Goal: Find specific page/section: Find specific page/section

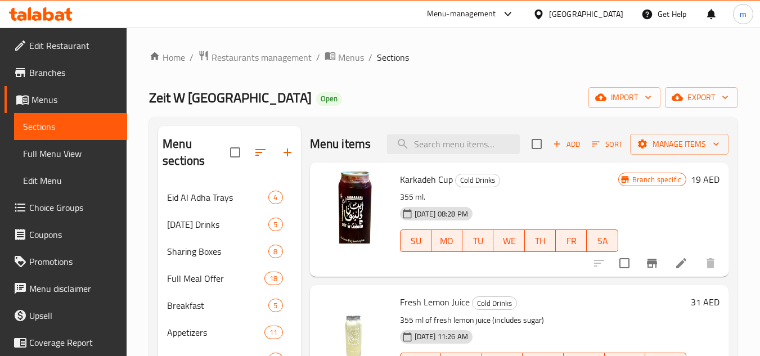
scroll to position [60, 0]
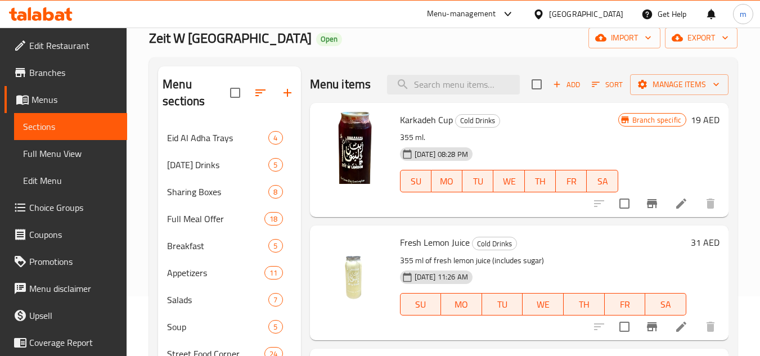
click at [581, 6] on div "[GEOGRAPHIC_DATA]" at bounding box center [578, 14] width 109 height 27
click at [574, 14] on div "[GEOGRAPHIC_DATA]" at bounding box center [586, 14] width 74 height 12
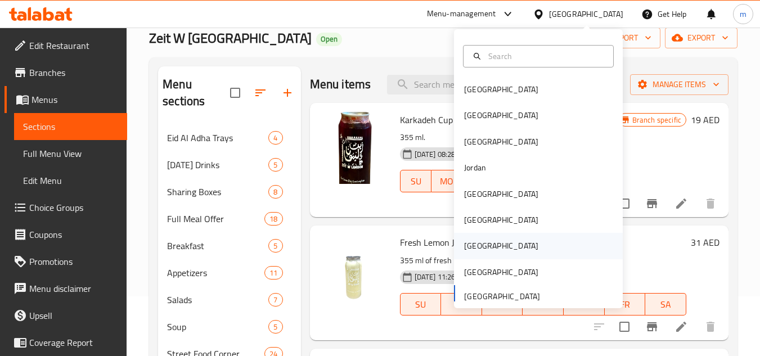
click at [476, 247] on div "[GEOGRAPHIC_DATA]" at bounding box center [501, 246] width 92 height 26
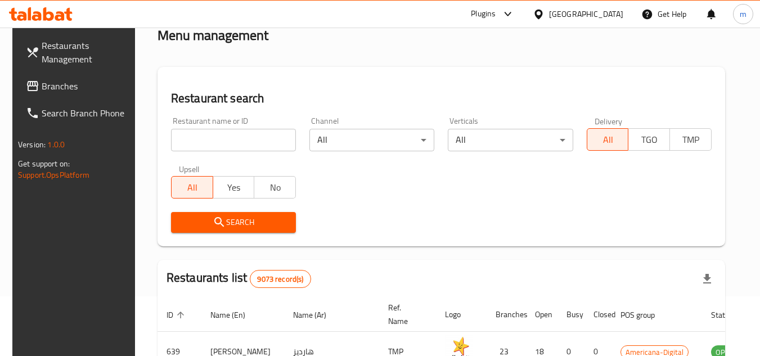
click at [65, 87] on span "Branches" at bounding box center [86, 86] width 89 height 14
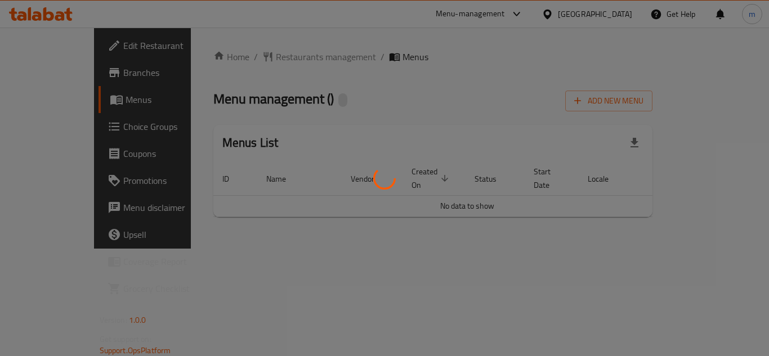
click at [255, 60] on div at bounding box center [384, 178] width 769 height 356
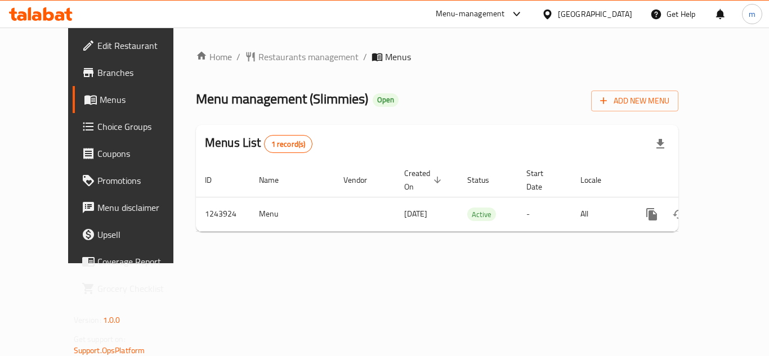
click at [264, 47] on div "Home / Restaurants management / Menus Menu management ( Slimmies ) Open Add New…" at bounding box center [436, 146] width 527 height 236
click at [263, 59] on span "Restaurants management" at bounding box center [308, 57] width 100 height 14
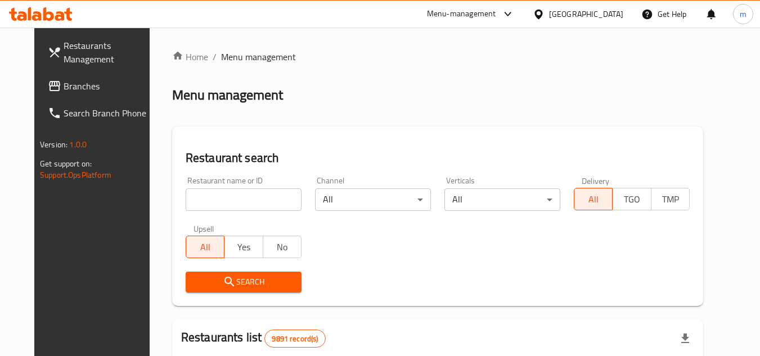
click at [196, 198] on input "search" at bounding box center [244, 199] width 116 height 23
paste input "681823"
type input "681823"
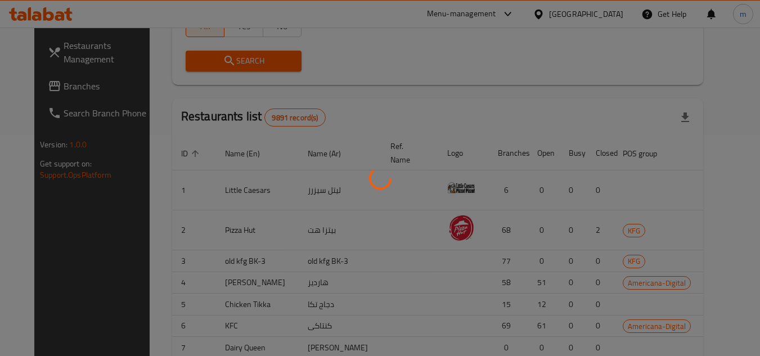
scroll to position [146, 0]
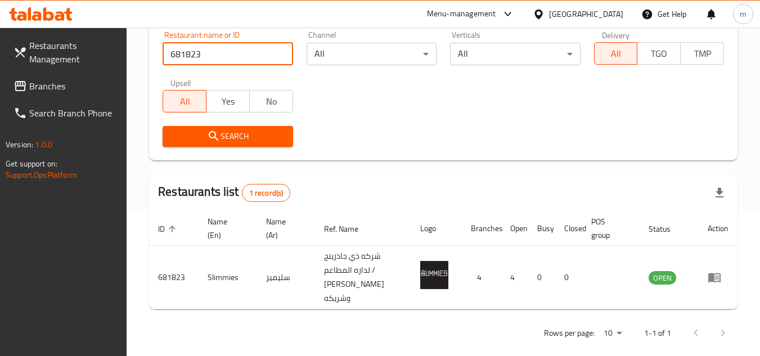
click at [610, 14] on div "[GEOGRAPHIC_DATA]" at bounding box center [586, 14] width 74 height 12
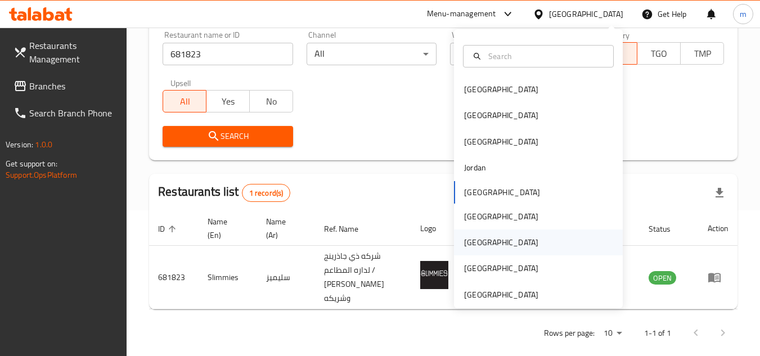
click at [469, 240] on div "[GEOGRAPHIC_DATA]" at bounding box center [501, 242] width 74 height 12
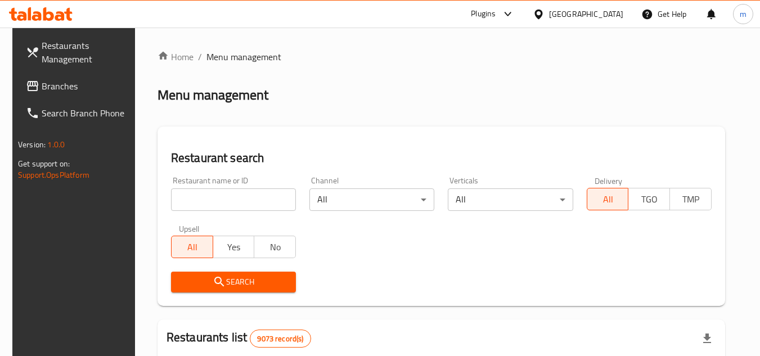
click at [69, 90] on span "Branches" at bounding box center [86, 86] width 89 height 14
